Goal: Find specific page/section: Find specific page/section

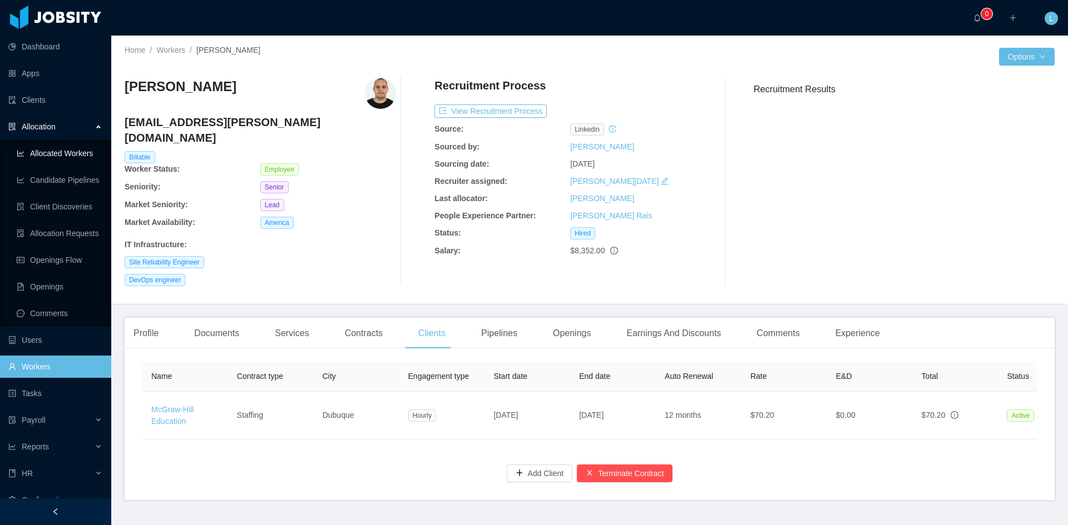
click at [77, 151] on link "Allocated Workers" at bounding box center [60, 153] width 86 height 22
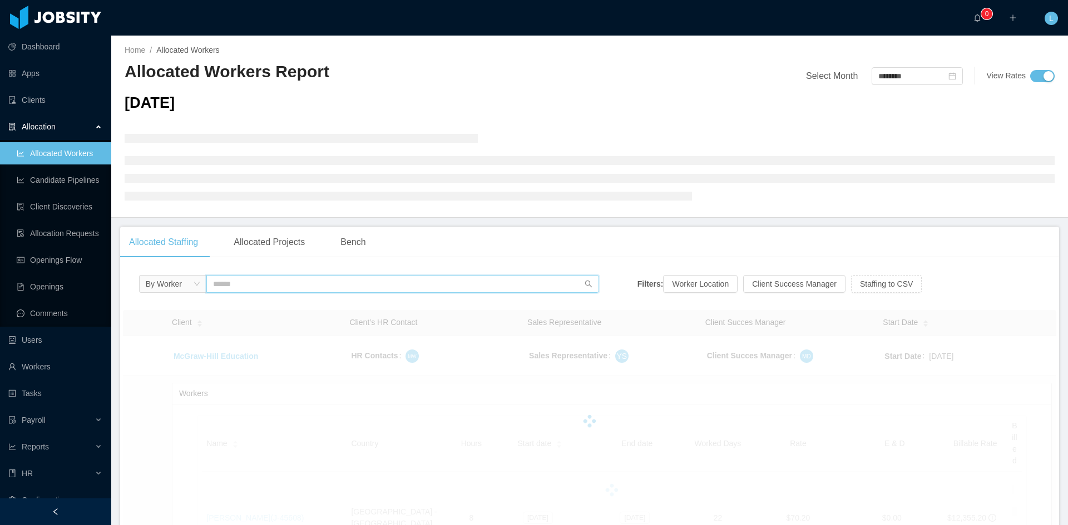
click at [256, 284] on input "text" at bounding box center [402, 284] width 393 height 18
type input "*******"
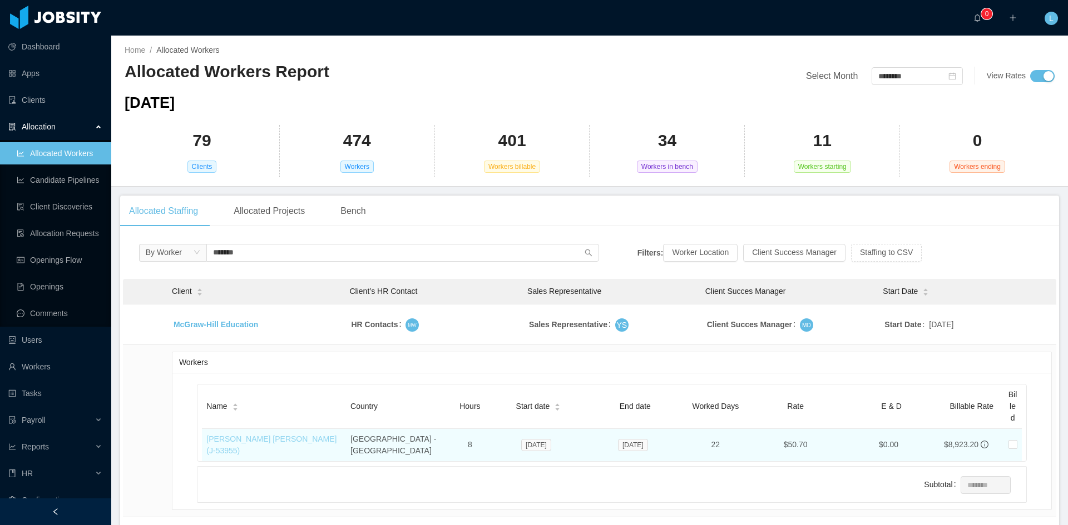
click at [301, 444] on link "[PERSON_NAME] [PERSON_NAME] (J- 53955 )" at bounding box center [271, 445] width 130 height 21
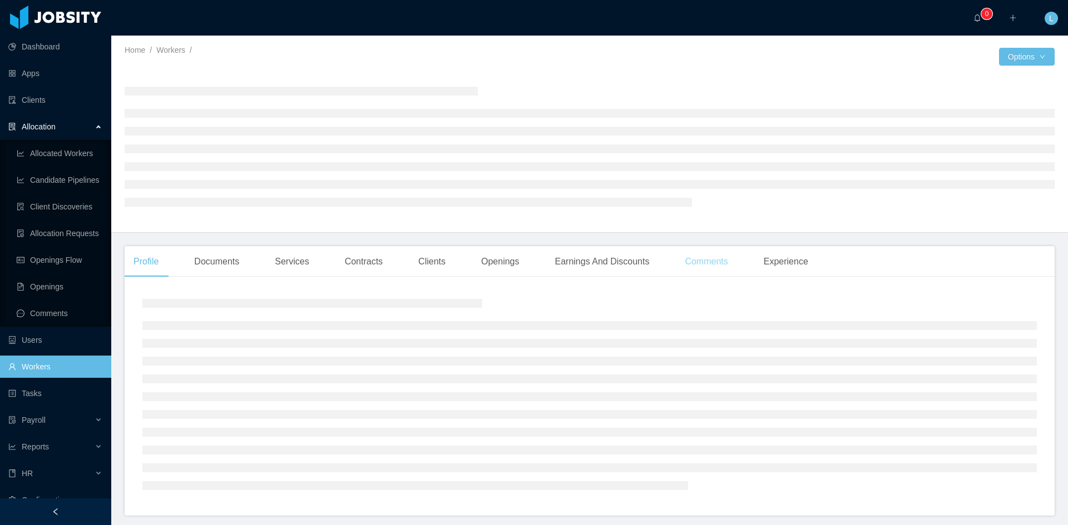
click at [694, 264] on div "Comments" at bounding box center [706, 261] width 61 height 31
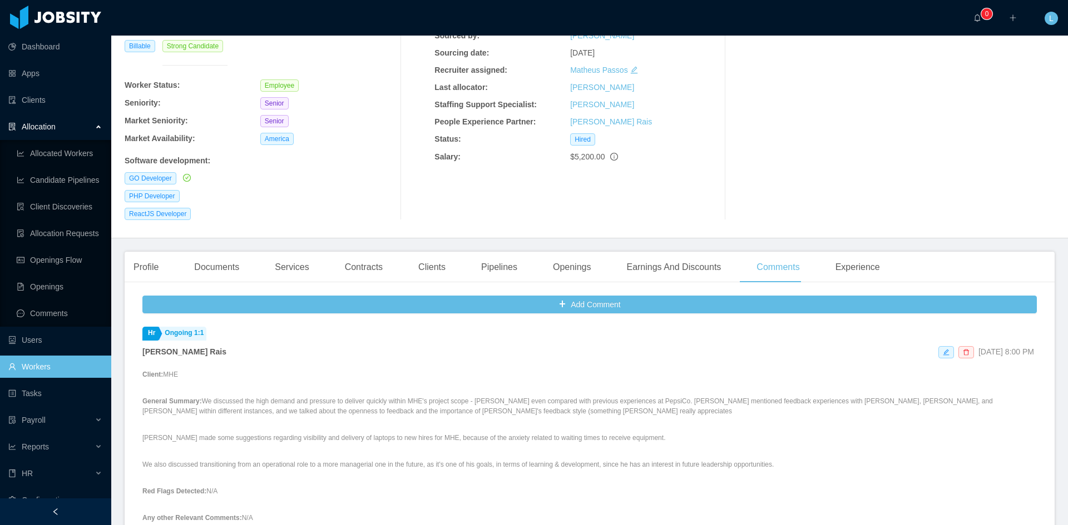
scroll to position [167, 0]
